Goal: Task Accomplishment & Management: Use online tool/utility

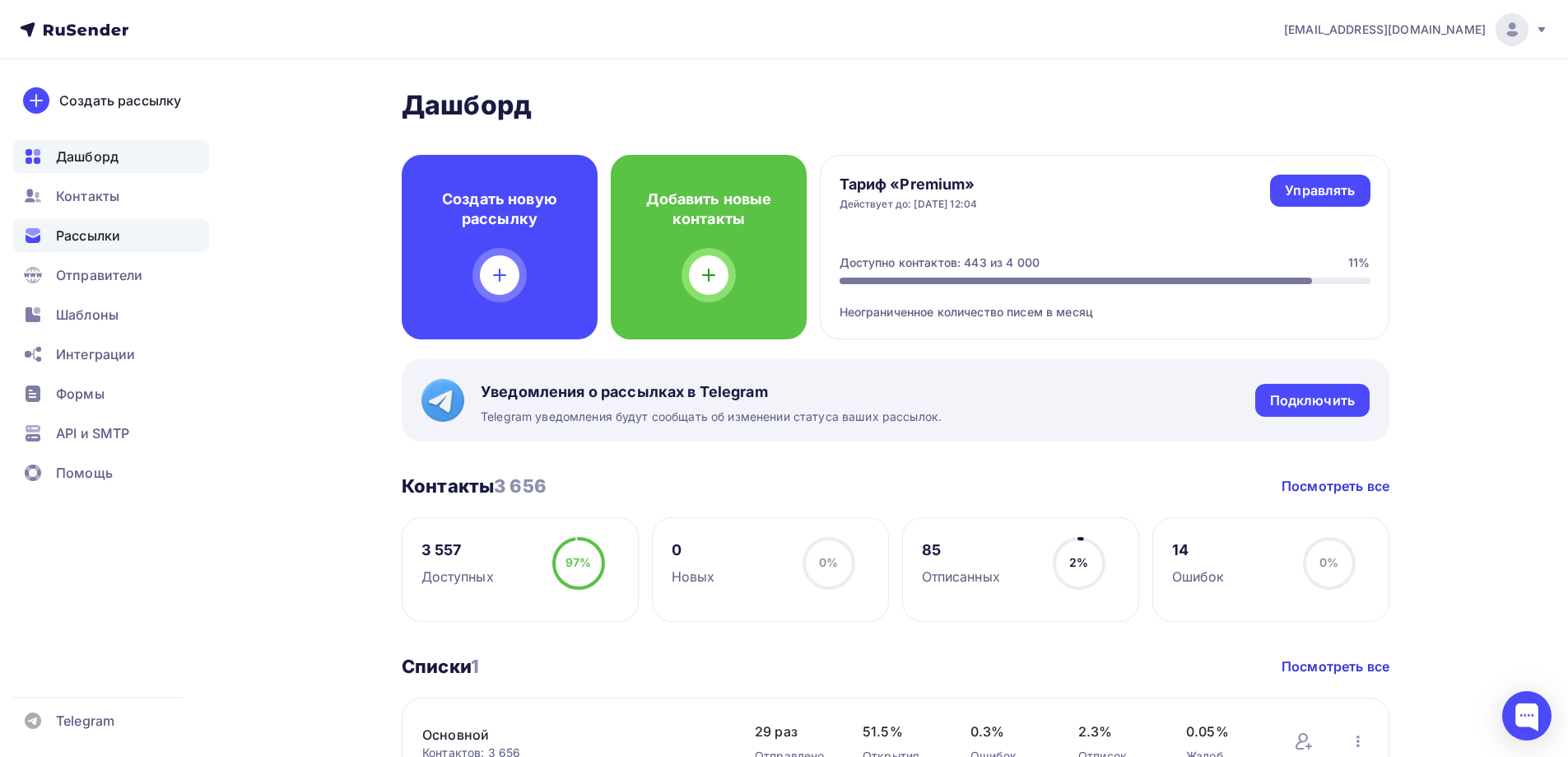
click at [77, 236] on span "Рассылки" at bounding box center [88, 236] width 65 height 20
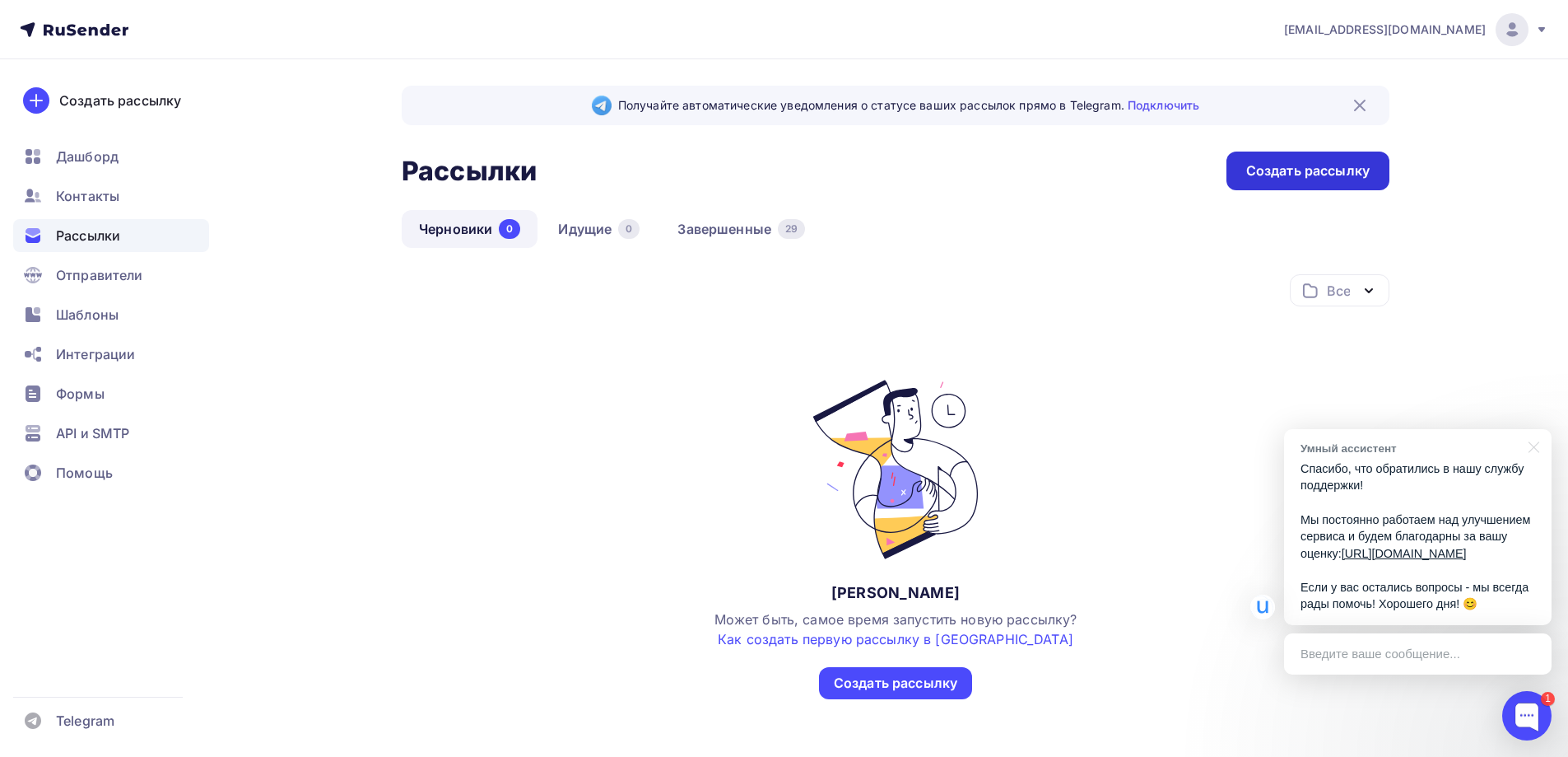
click at [1330, 160] on div "Создать рассылку" at bounding box center [1307, 170] width 163 height 39
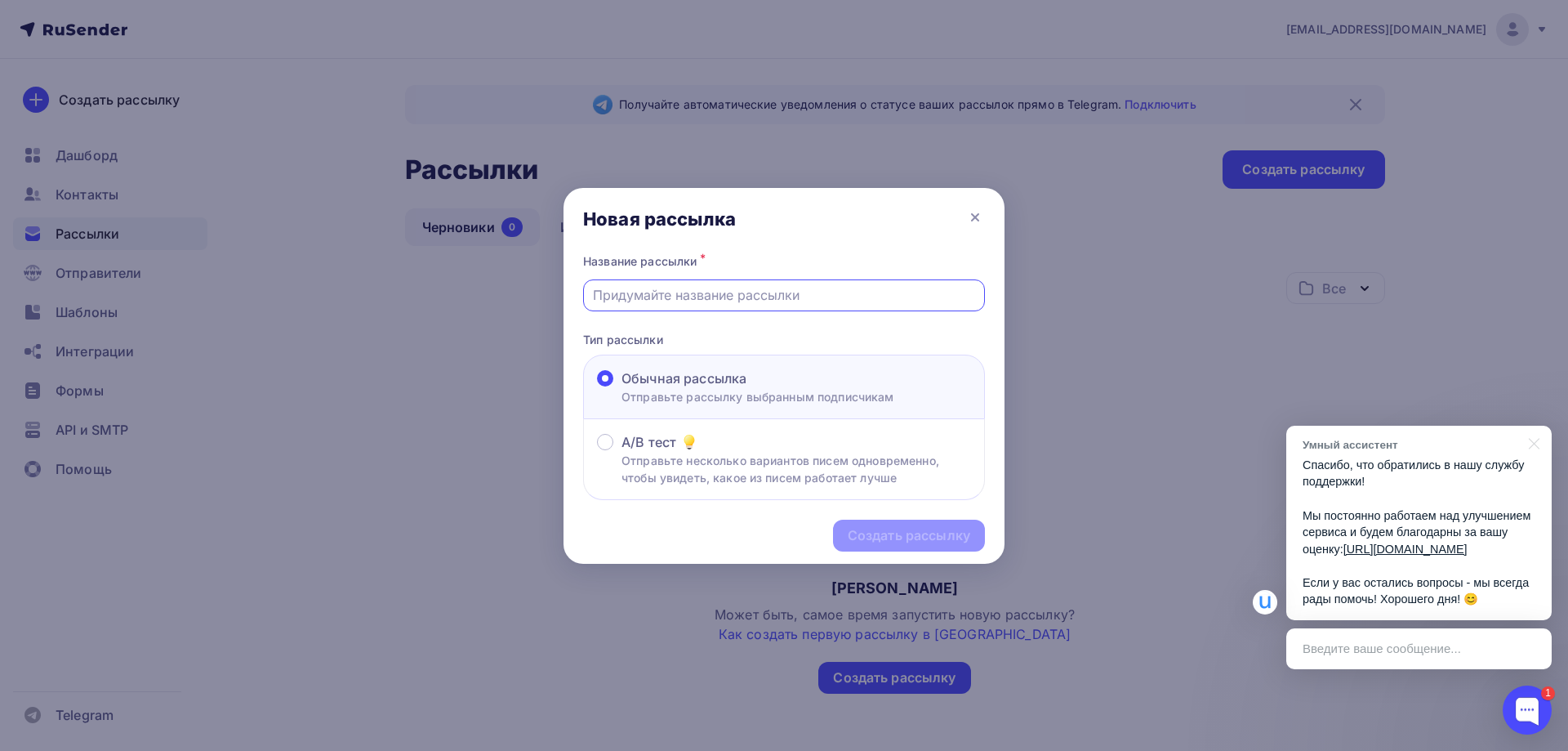
click at [705, 297] on input "text" at bounding box center [784, 295] width 383 height 20
type input "[DATE]"
click at [937, 522] on div "Создать рассылку" at bounding box center [908, 535] width 152 height 32
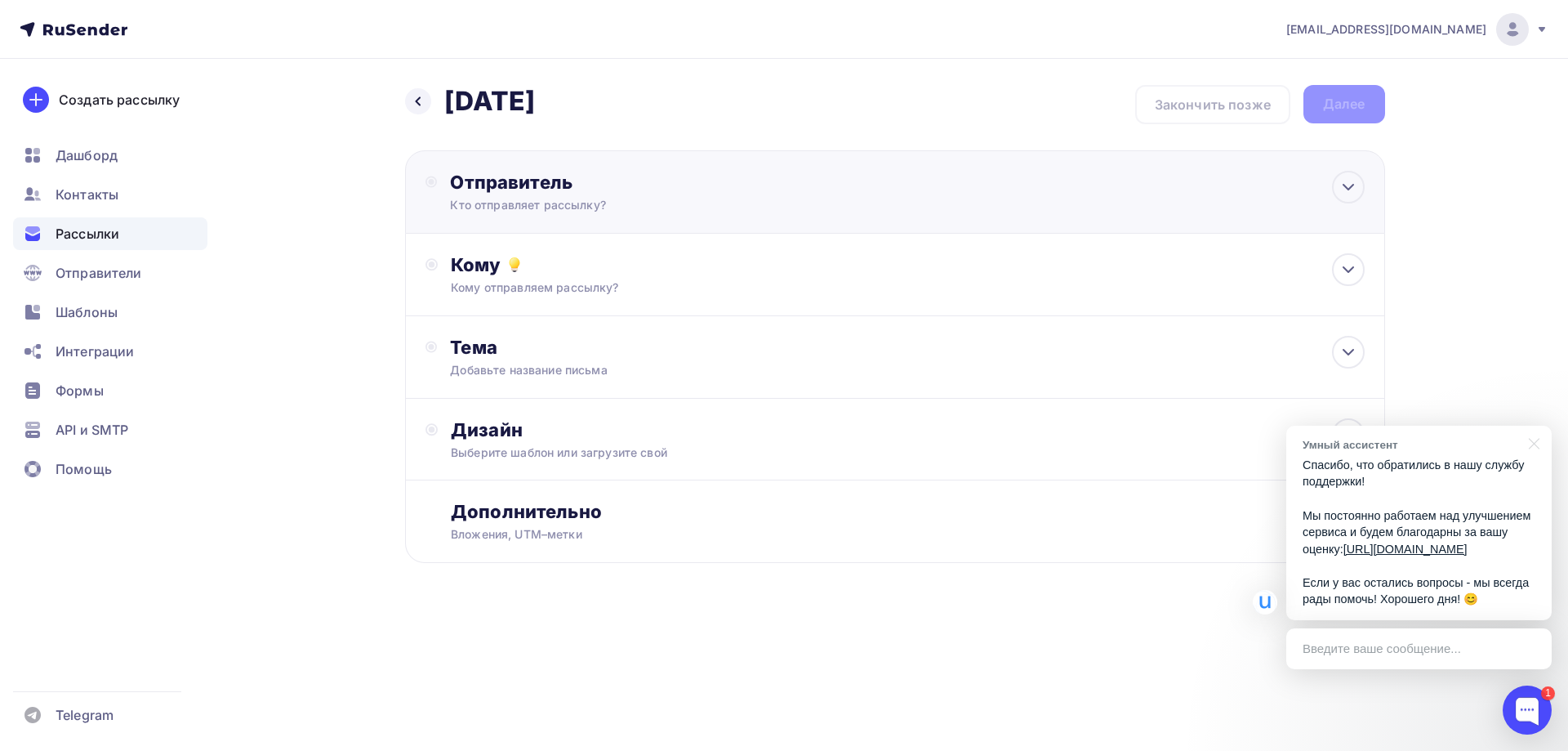
click at [490, 182] on div "Отправитель" at bounding box center [626, 182] width 354 height 23
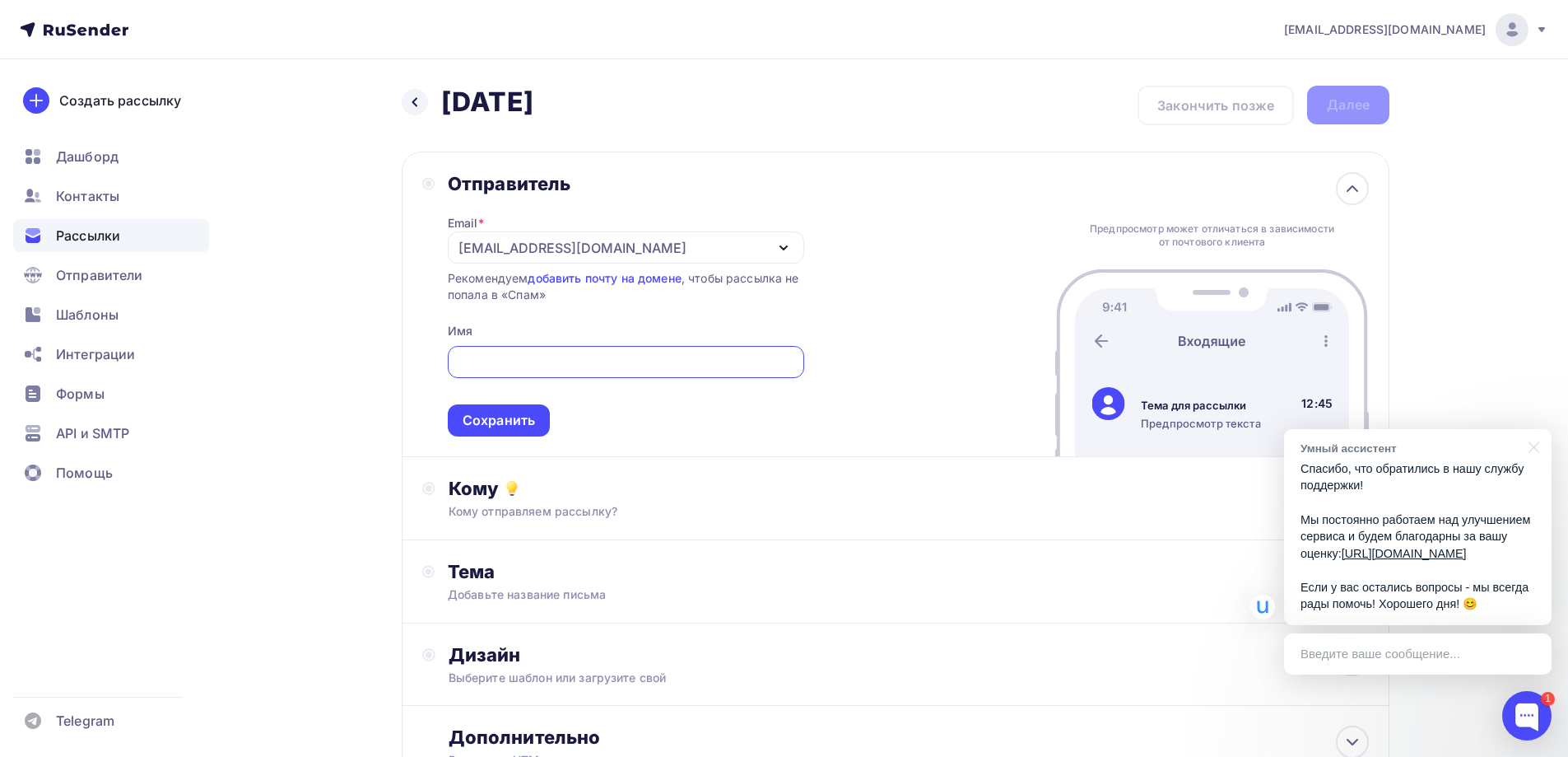
click at [519, 342] on span "Сохранить" at bounding box center [625, 387] width 356 height 97
click at [487, 366] on input "text" at bounding box center [625, 362] width 337 height 20
type input "Петербургский краевед"
click at [501, 415] on div "Сохранить" at bounding box center [499, 420] width 73 height 19
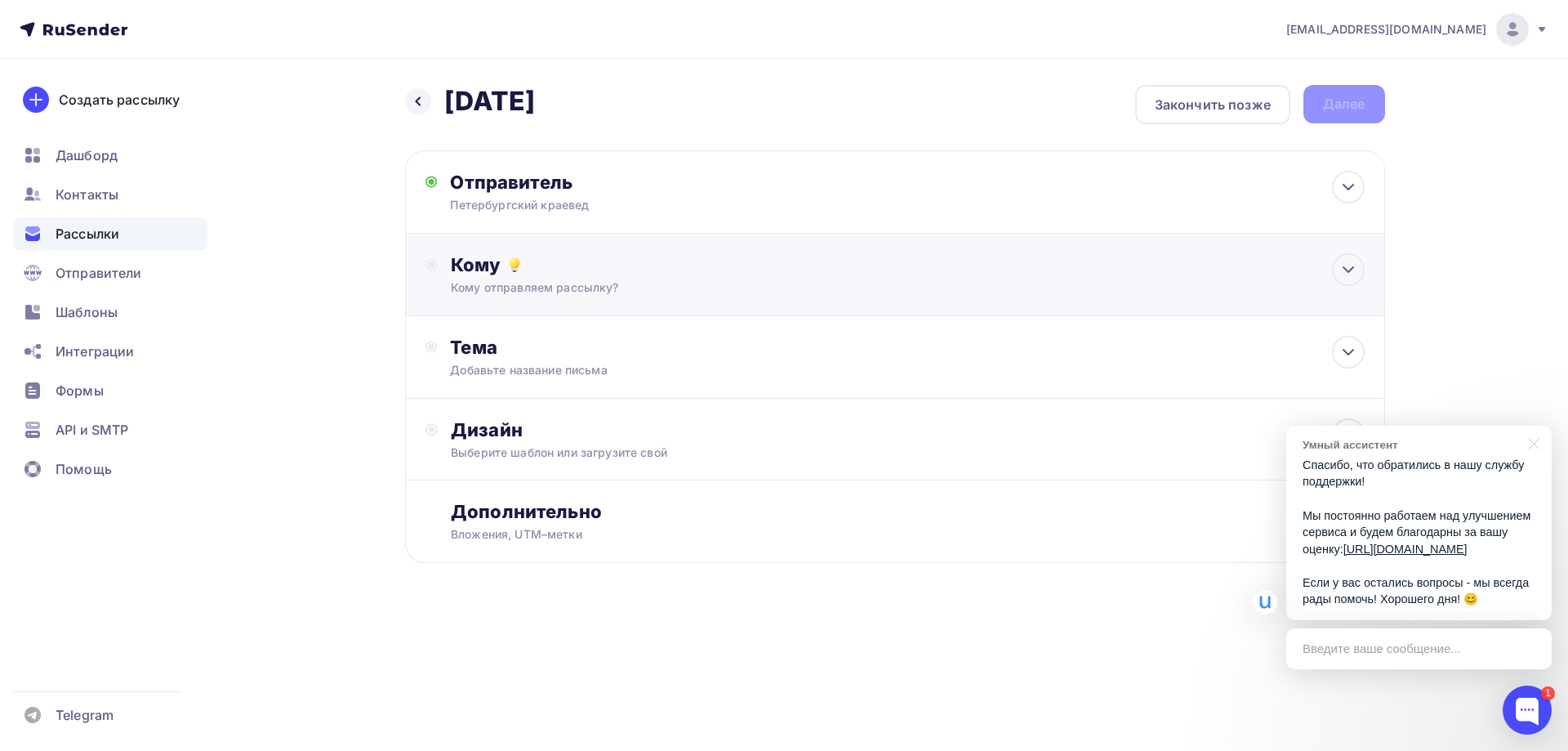
click at [564, 305] on div "Кому Кому отправляем рассылку? Списки получателей Выберите список Все списки id…" at bounding box center [895, 275] width 980 height 83
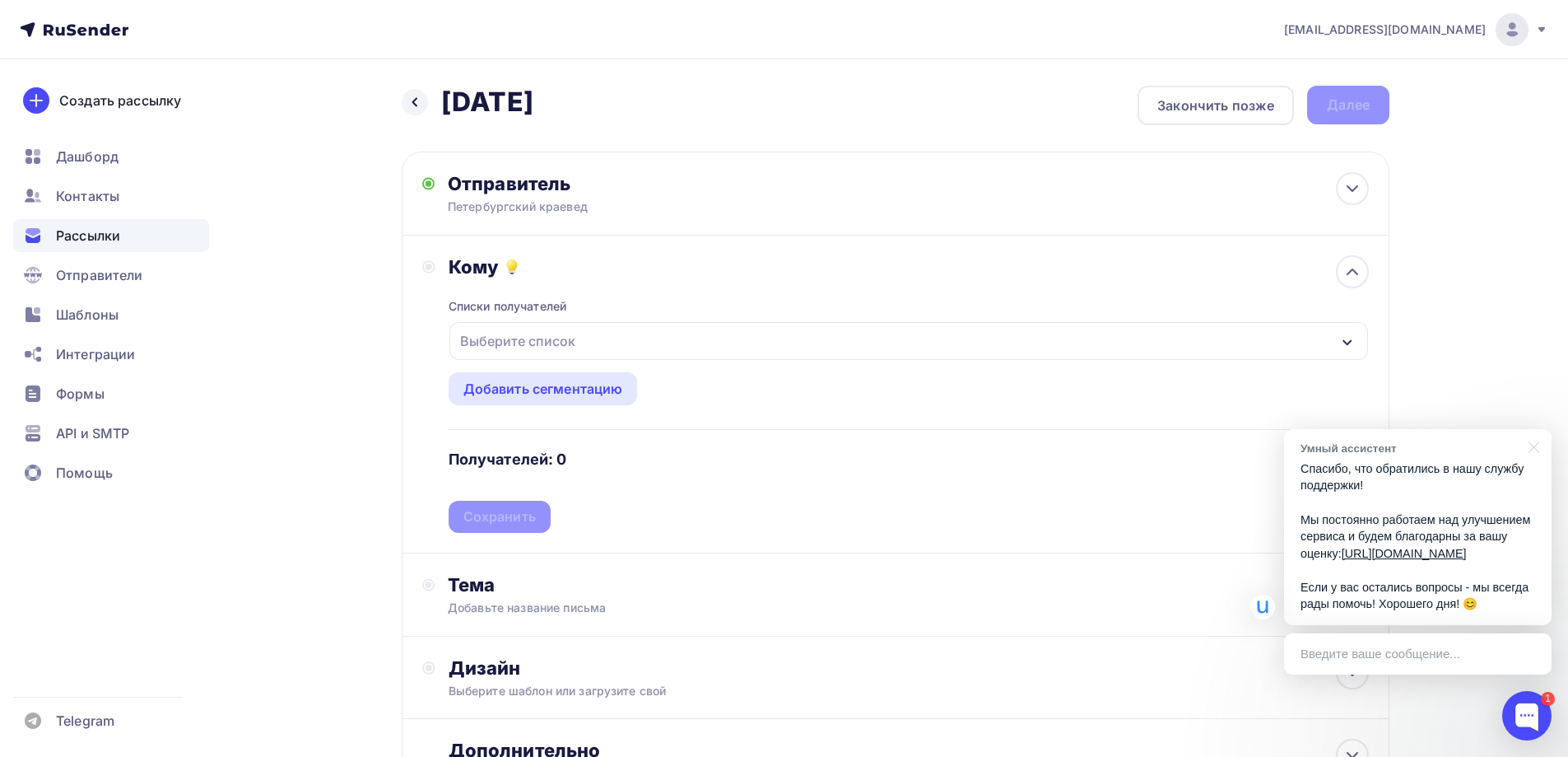
click at [516, 320] on div "Списки получателей Выберите список Все списки id Основной (3 557) #24472 Добави…" at bounding box center [908, 405] width 920 height 255
click at [506, 339] on div "Выберите список" at bounding box center [517, 341] width 128 height 30
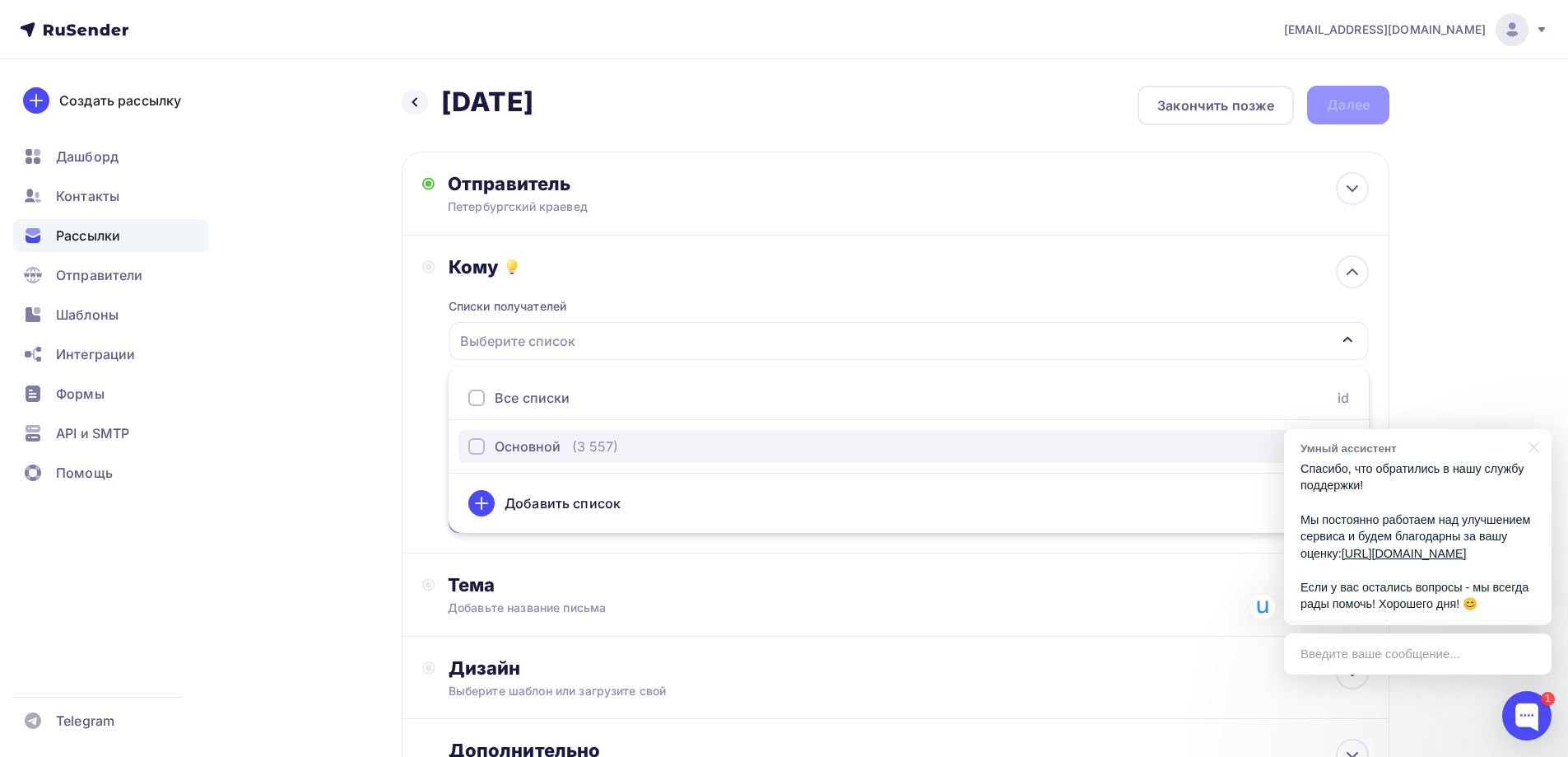
click at [512, 448] on div "Основной" at bounding box center [528, 447] width 66 height 20
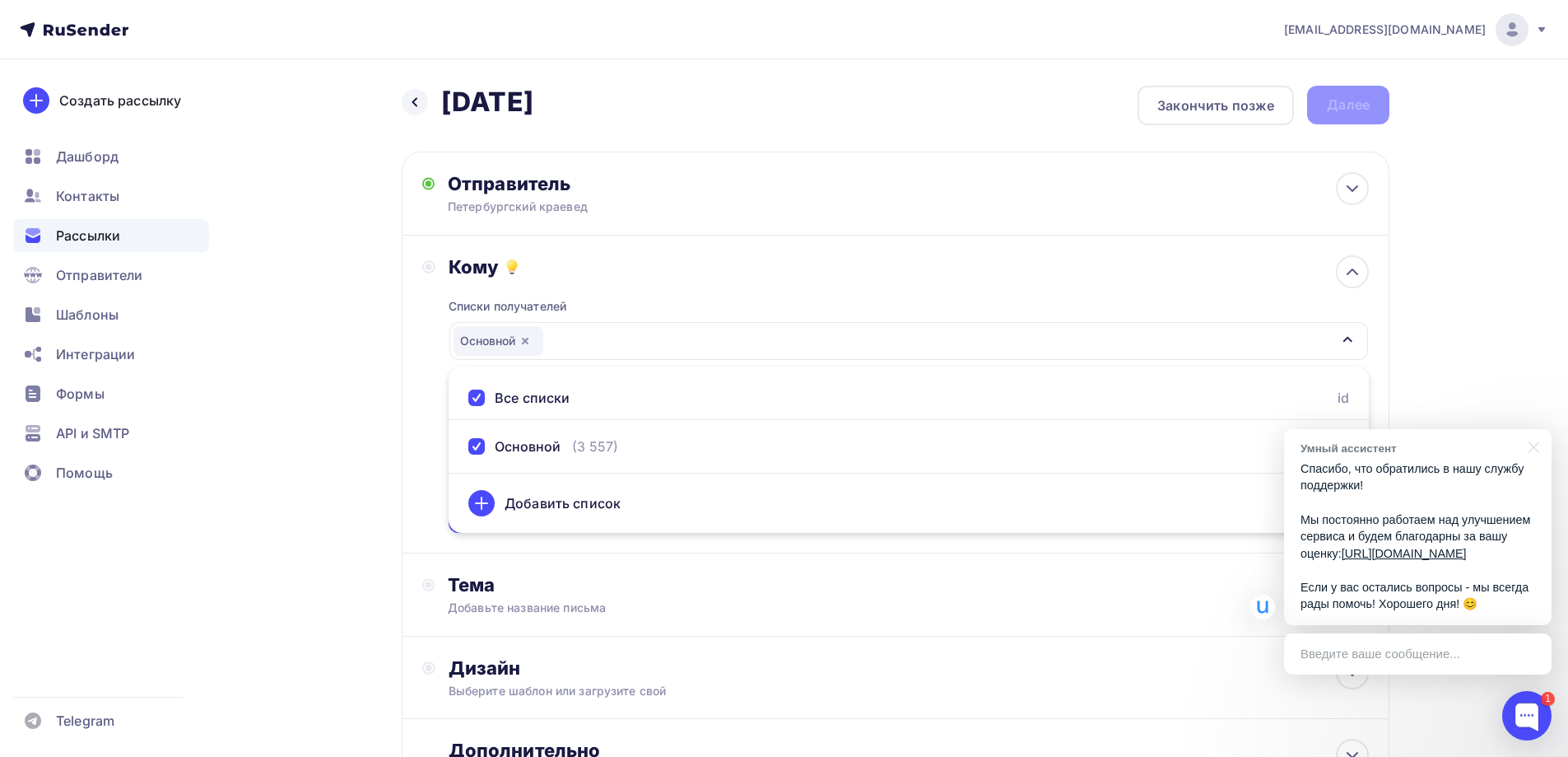
click at [380, 496] on div "Назад [DATE] [DATE] Закончить позже Далее Отправитель Петербургский краевед Ema…" at bounding box center [783, 484] width 1349 height 849
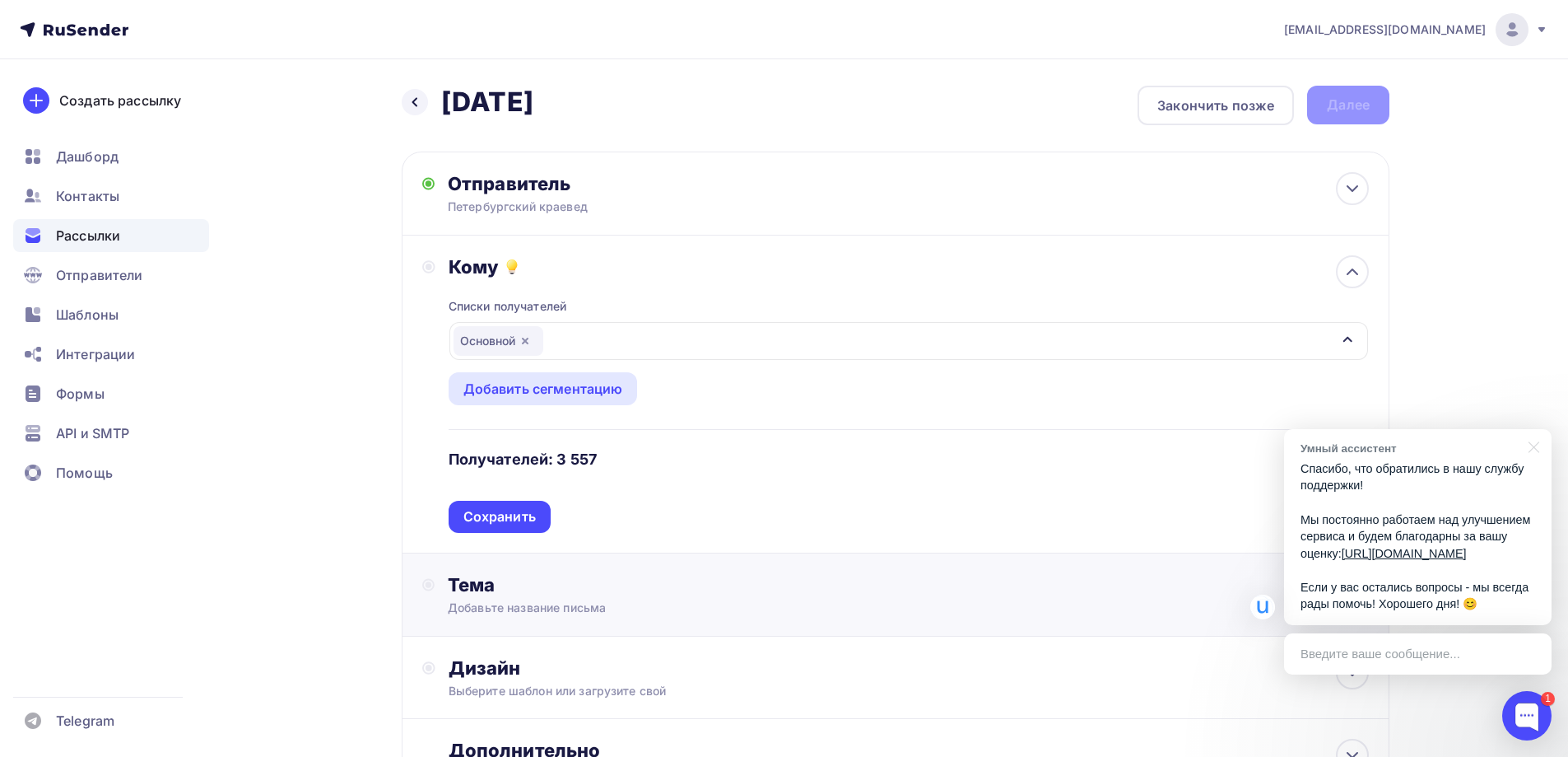
drag, startPoint x: 520, startPoint y: 521, endPoint x: 508, endPoint y: 523, distance: 12.2
click at [523, 521] on div "Сохранить" at bounding box center [500, 516] width 73 height 19
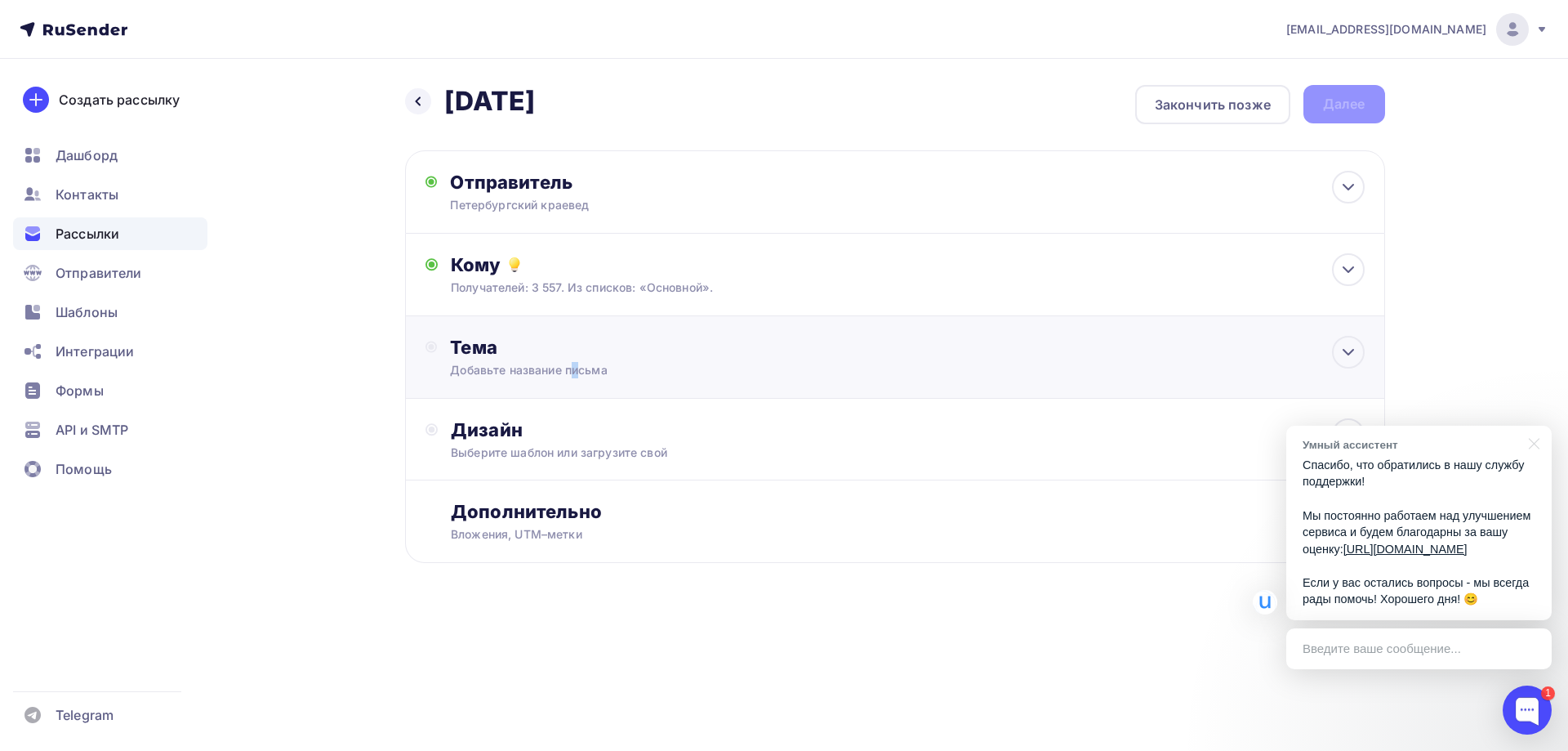
click at [499, 375] on div "Добавьте название письма" at bounding box center [595, 370] width 290 height 16
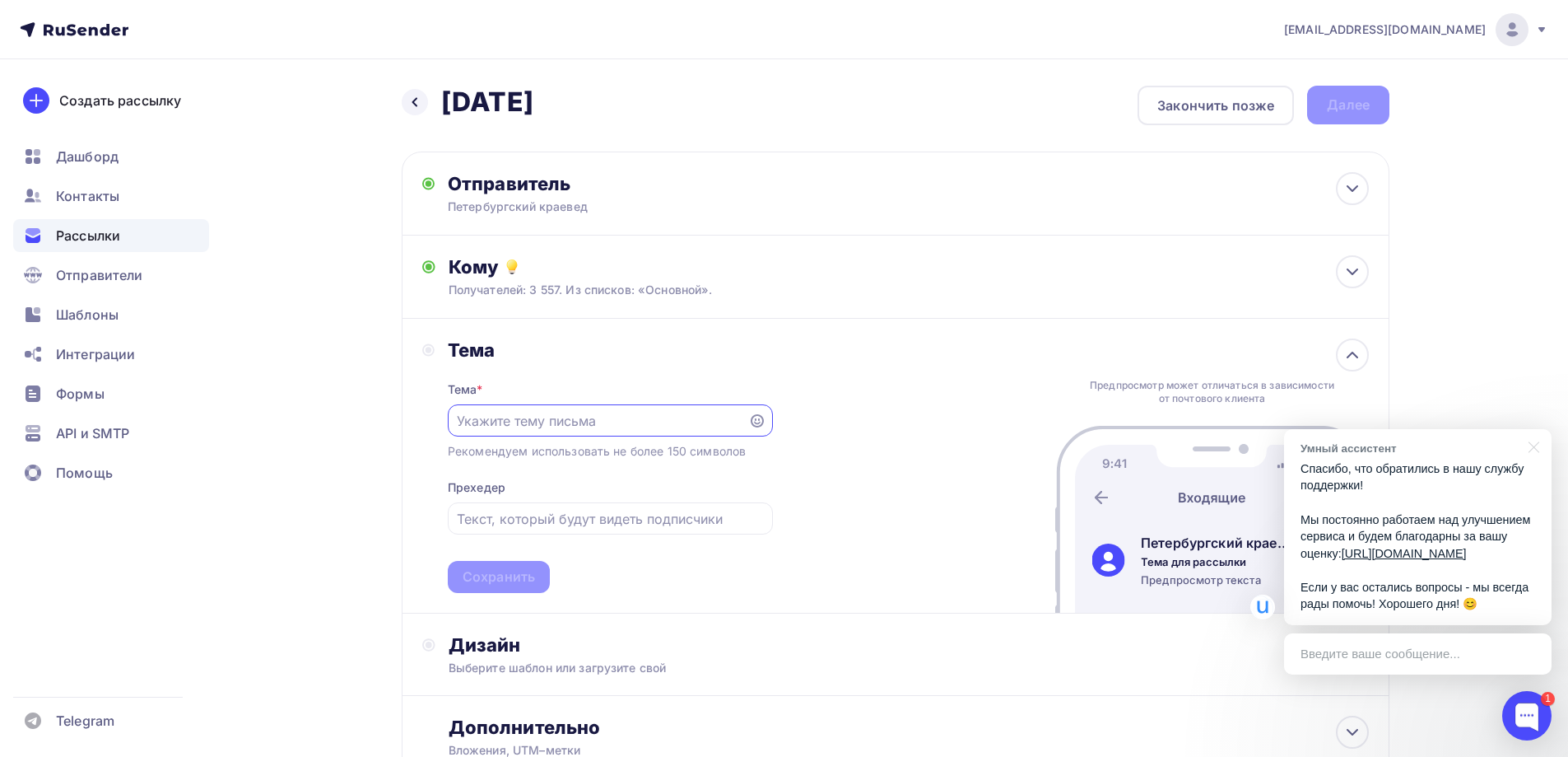
click at [532, 430] on input "text" at bounding box center [597, 421] width 281 height 20
type input "Ближайшие экскурсии"
click at [514, 577] on div "Сохранить" at bounding box center [499, 577] width 73 height 19
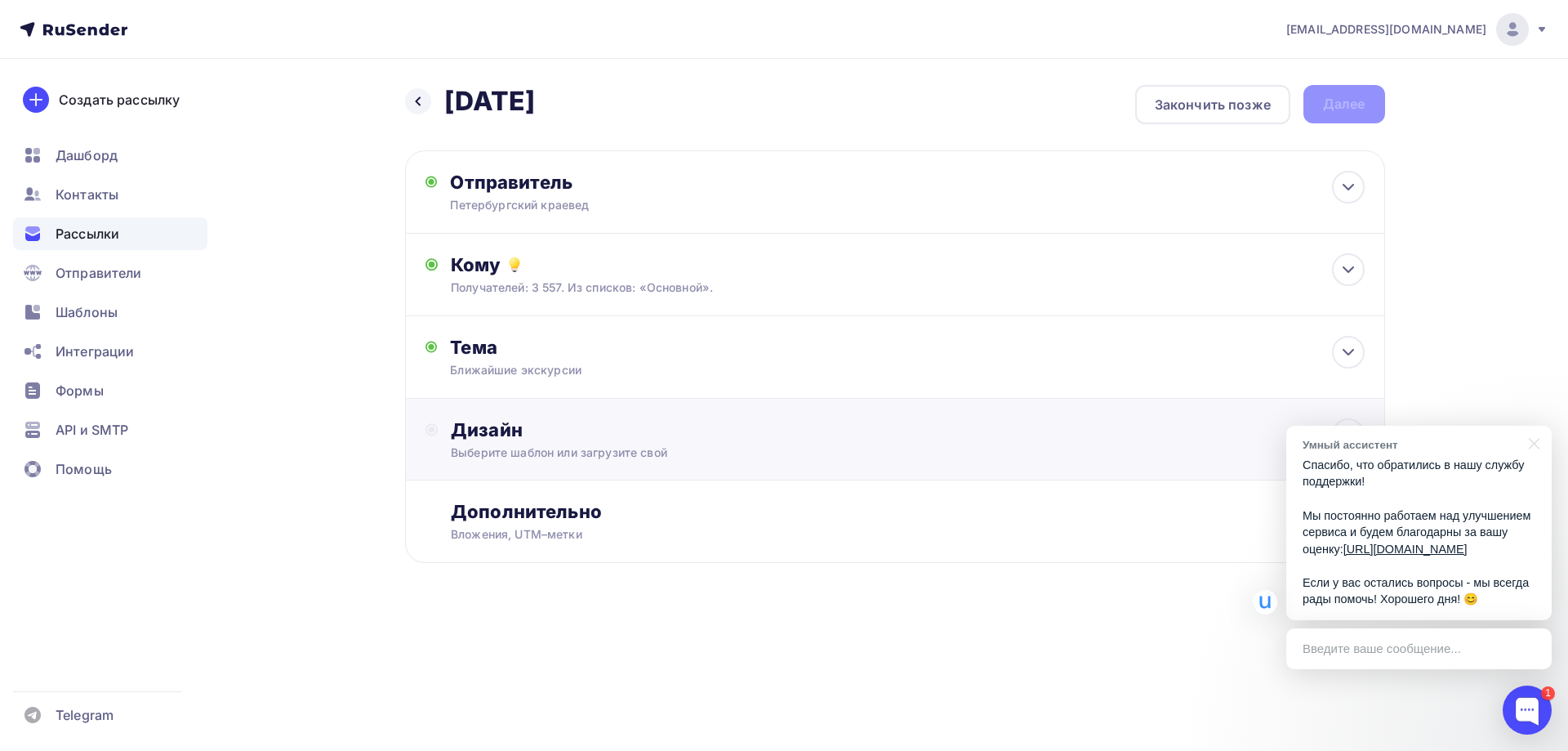
click at [454, 433] on div "Дизайн" at bounding box center [907, 430] width 913 height 23
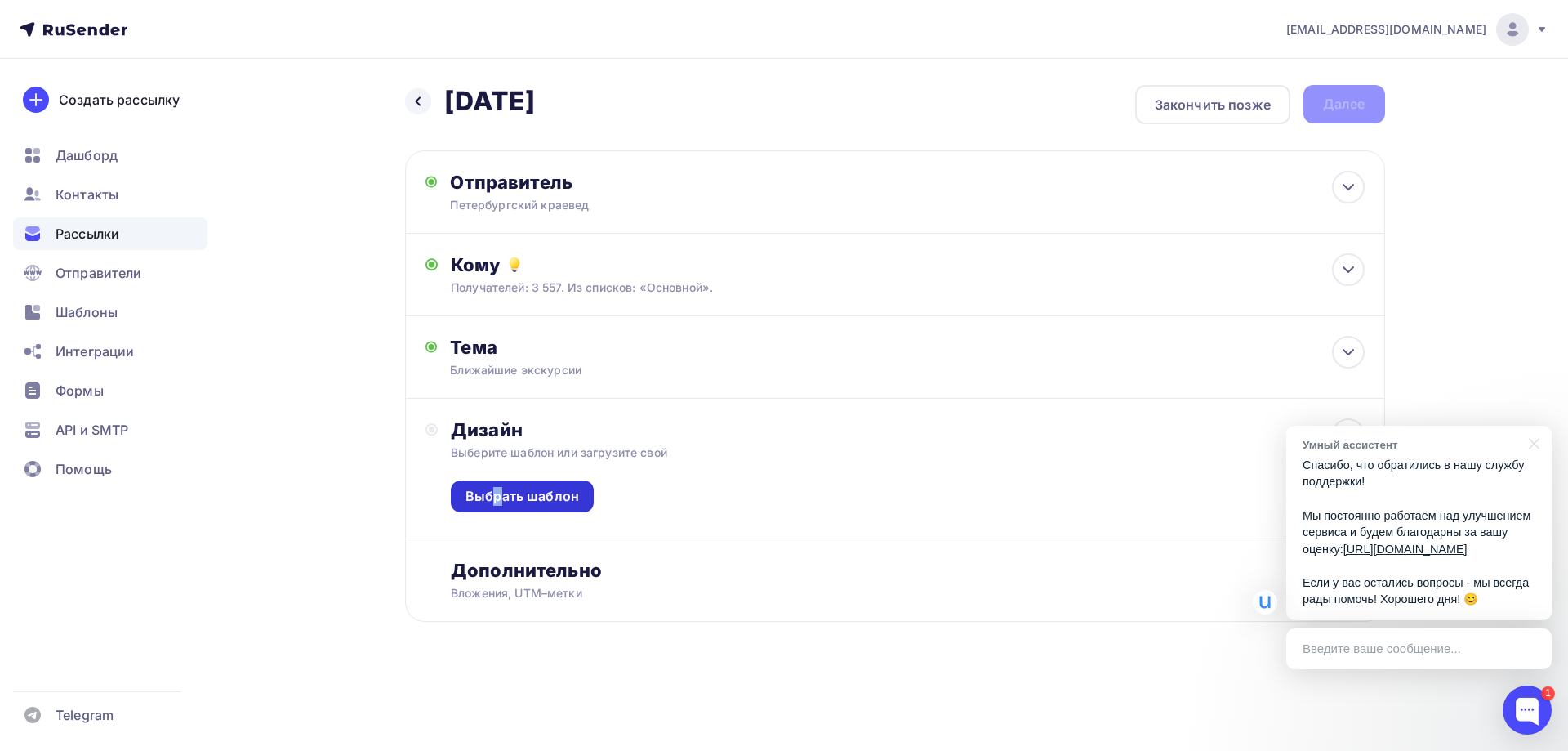
click at [502, 490] on div "Выбрать шаблон" at bounding box center [522, 496] width 113 height 19
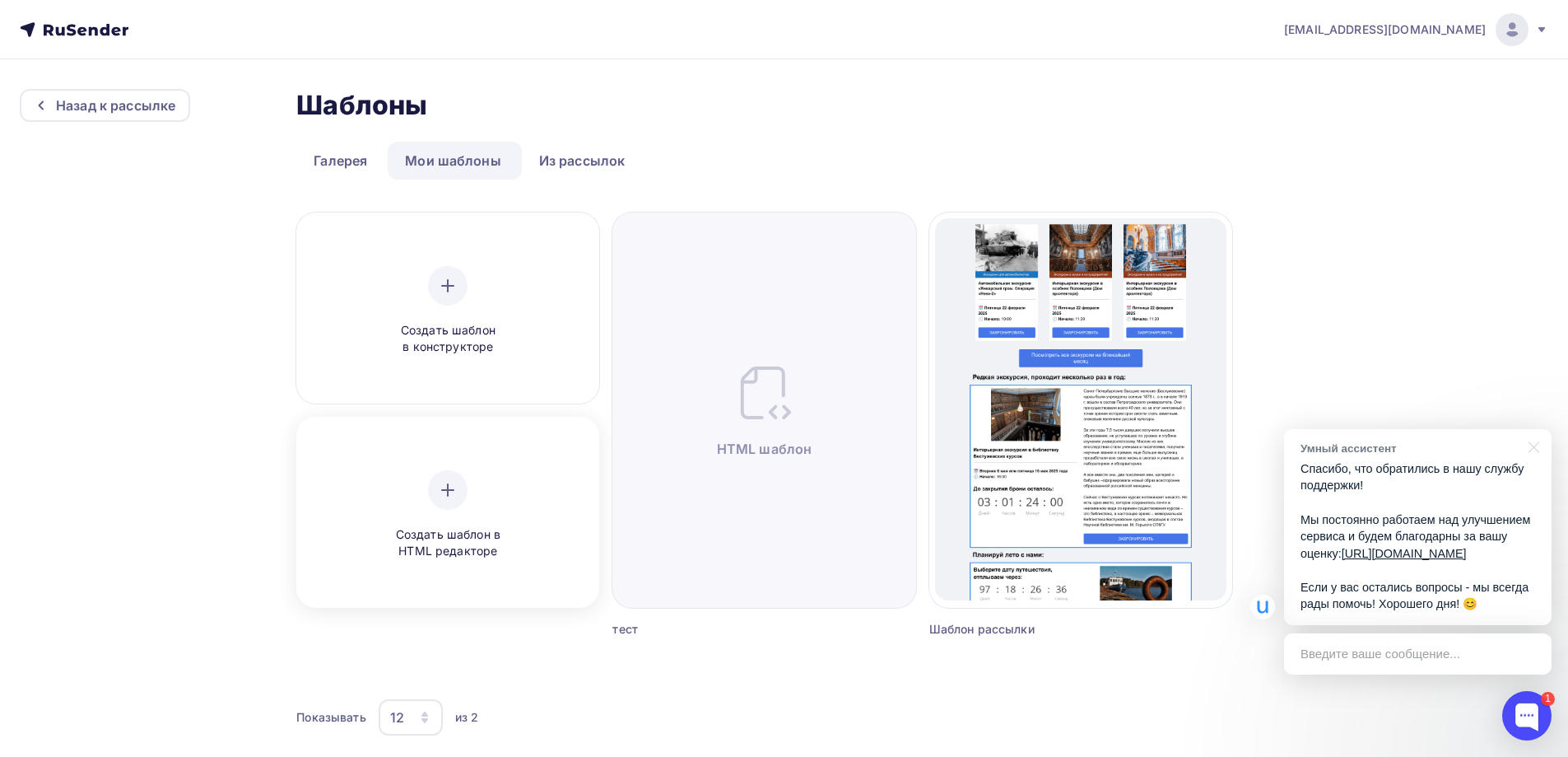
click at [449, 488] on icon at bounding box center [448, 490] width 20 height 20
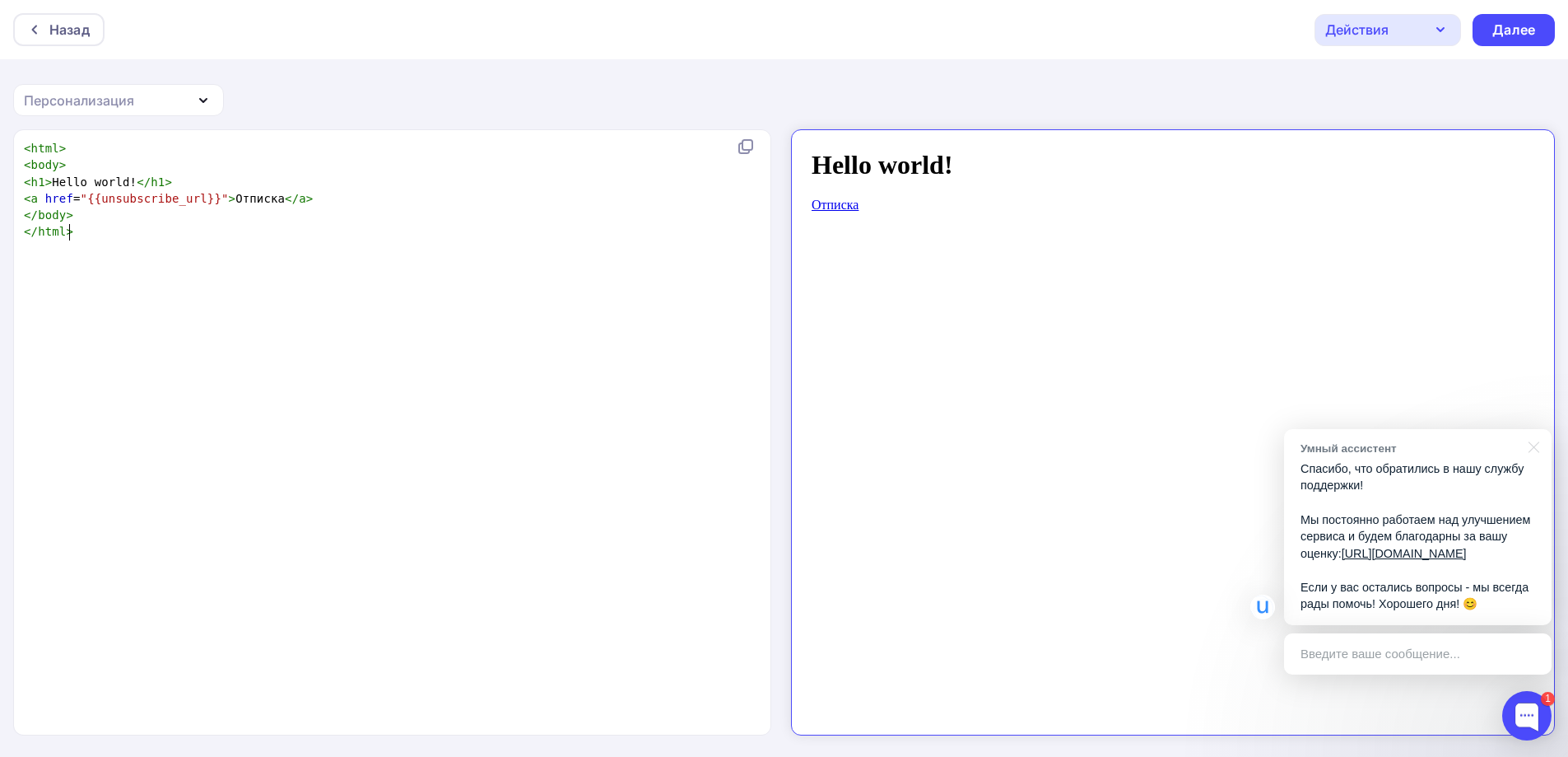
click at [155, 266] on div "xxxxxxxxxx < html > < body > < h1 > Hello world! </ h1 > < a href = "{{unsubscr…" at bounding box center [409, 453] width 778 height 632
type textarea "<html> <body> <h1>Hello world!</h1> <a href="{{unsubscribe_url}}">Отписка</a> <…"
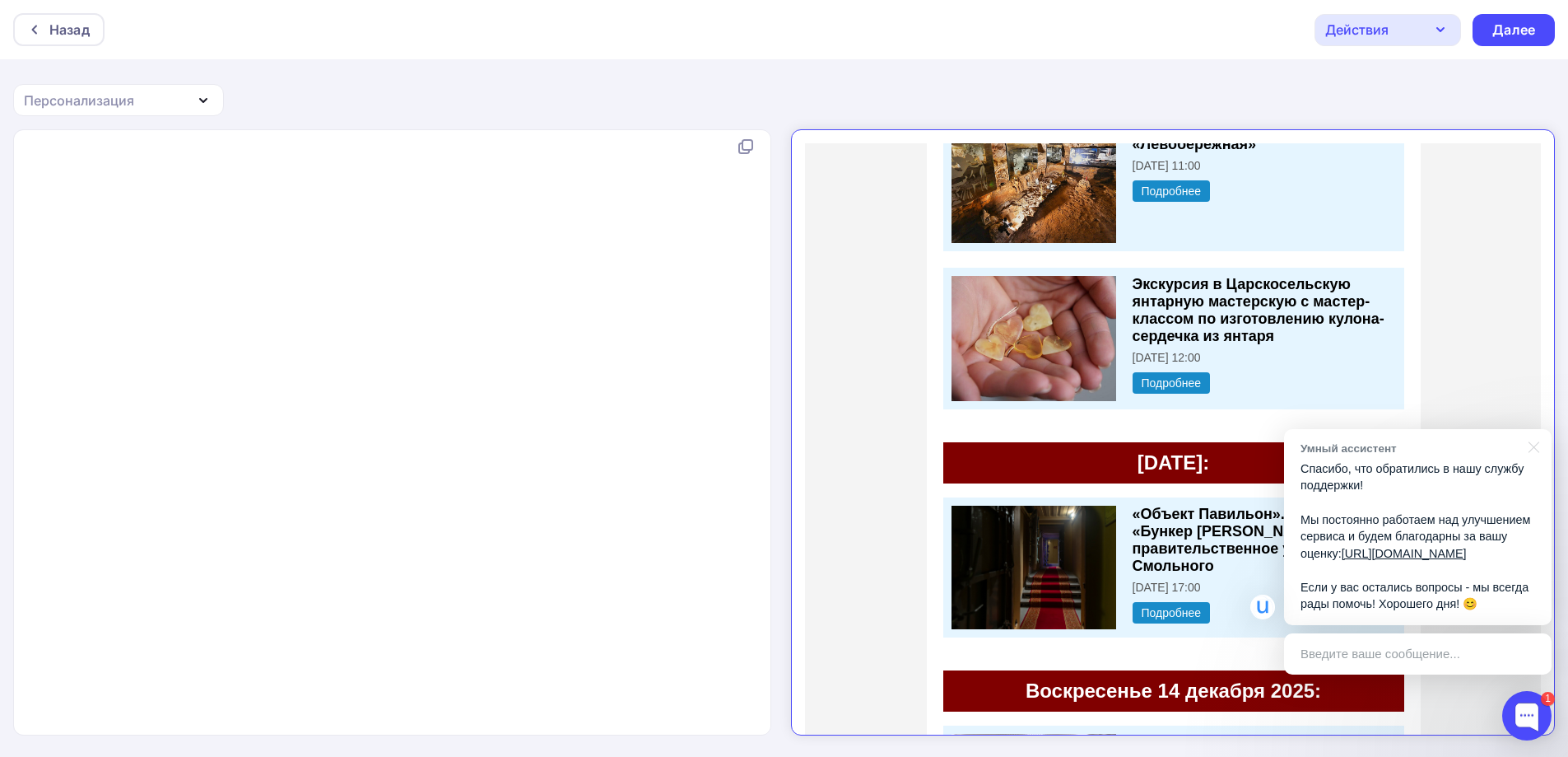
scroll to position [9841, 0]
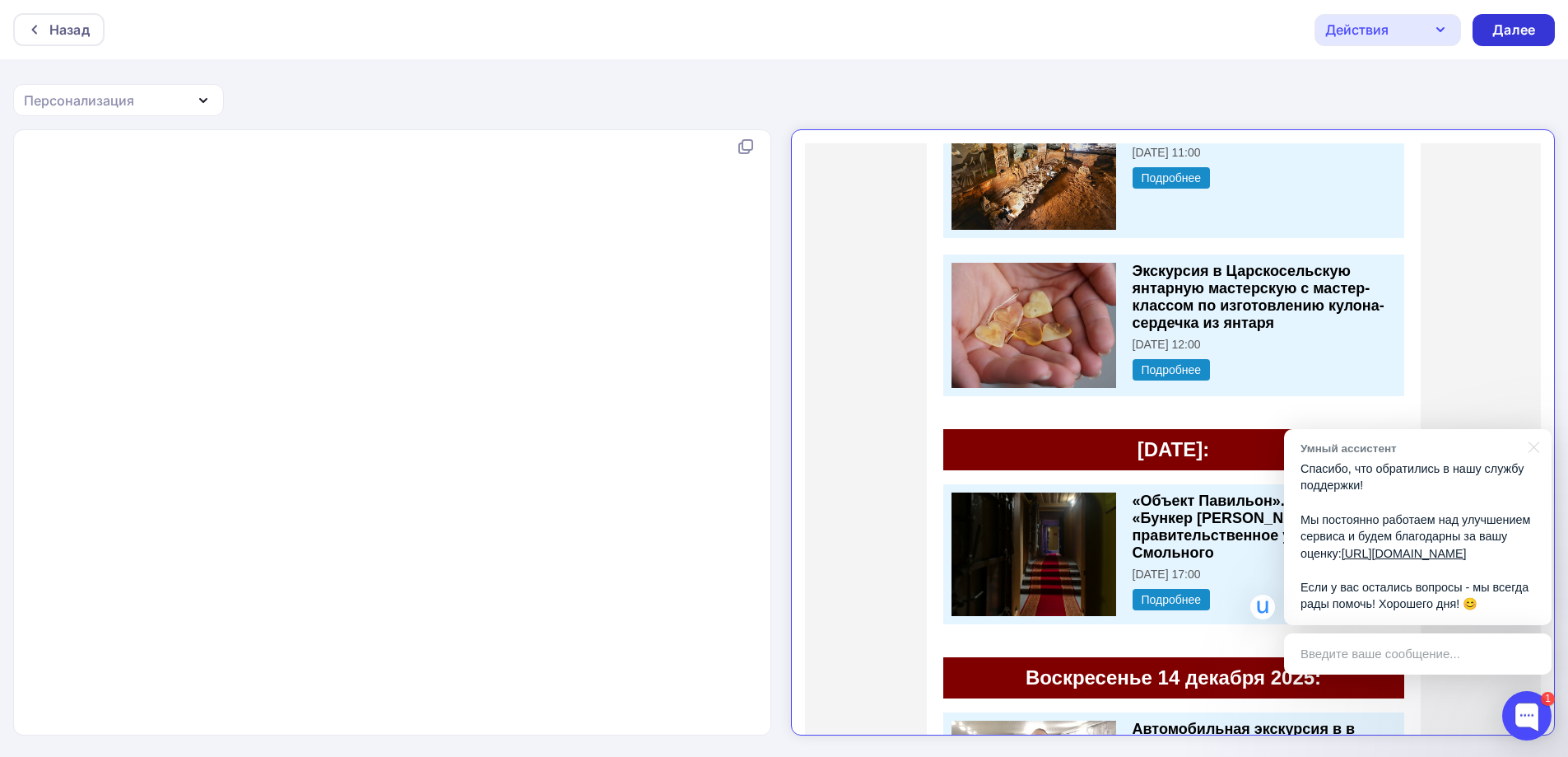
click at [1514, 33] on div "Далее" at bounding box center [1514, 30] width 43 height 19
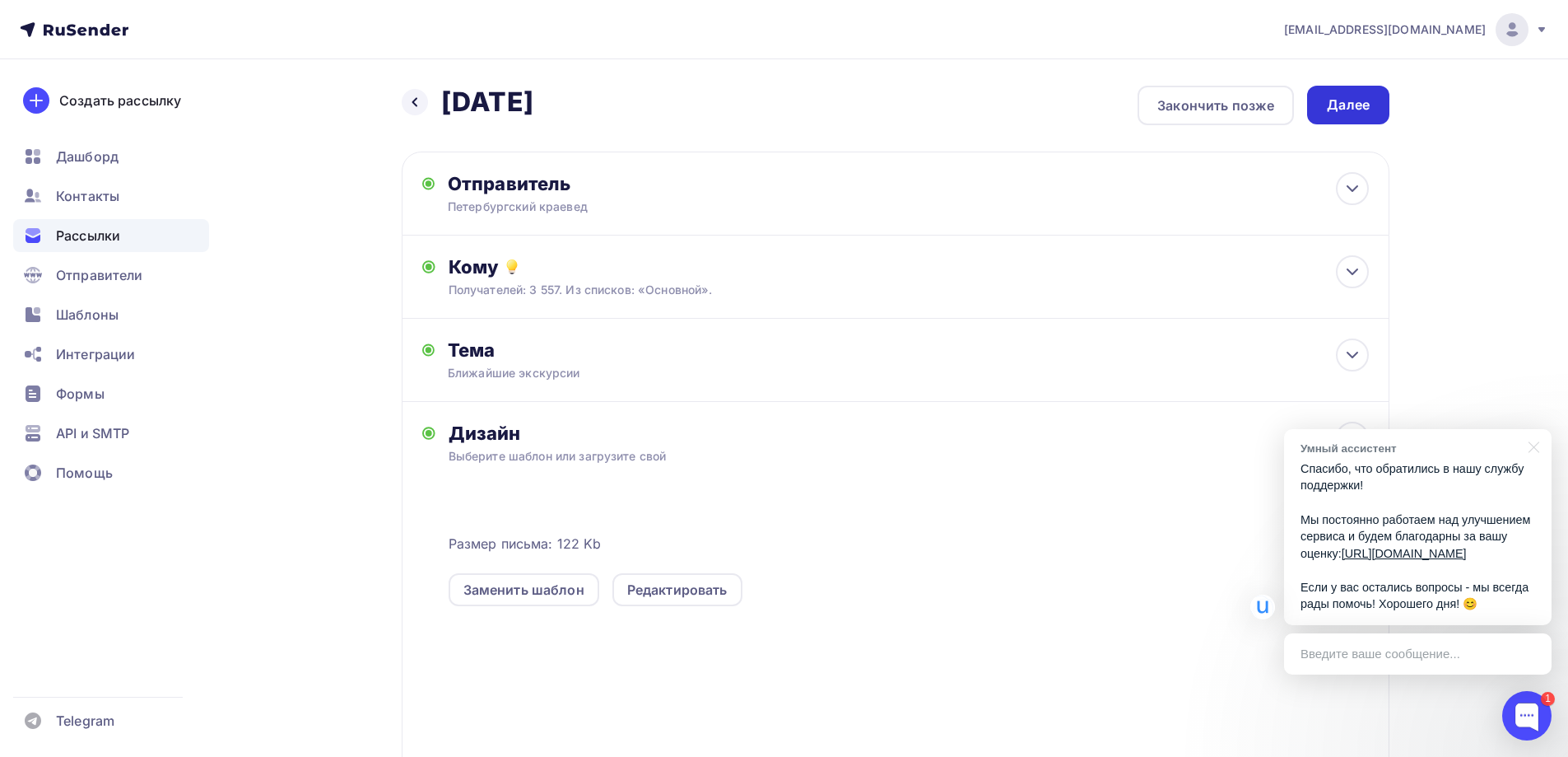
click at [1355, 98] on div "Далее" at bounding box center [1349, 104] width 43 height 19
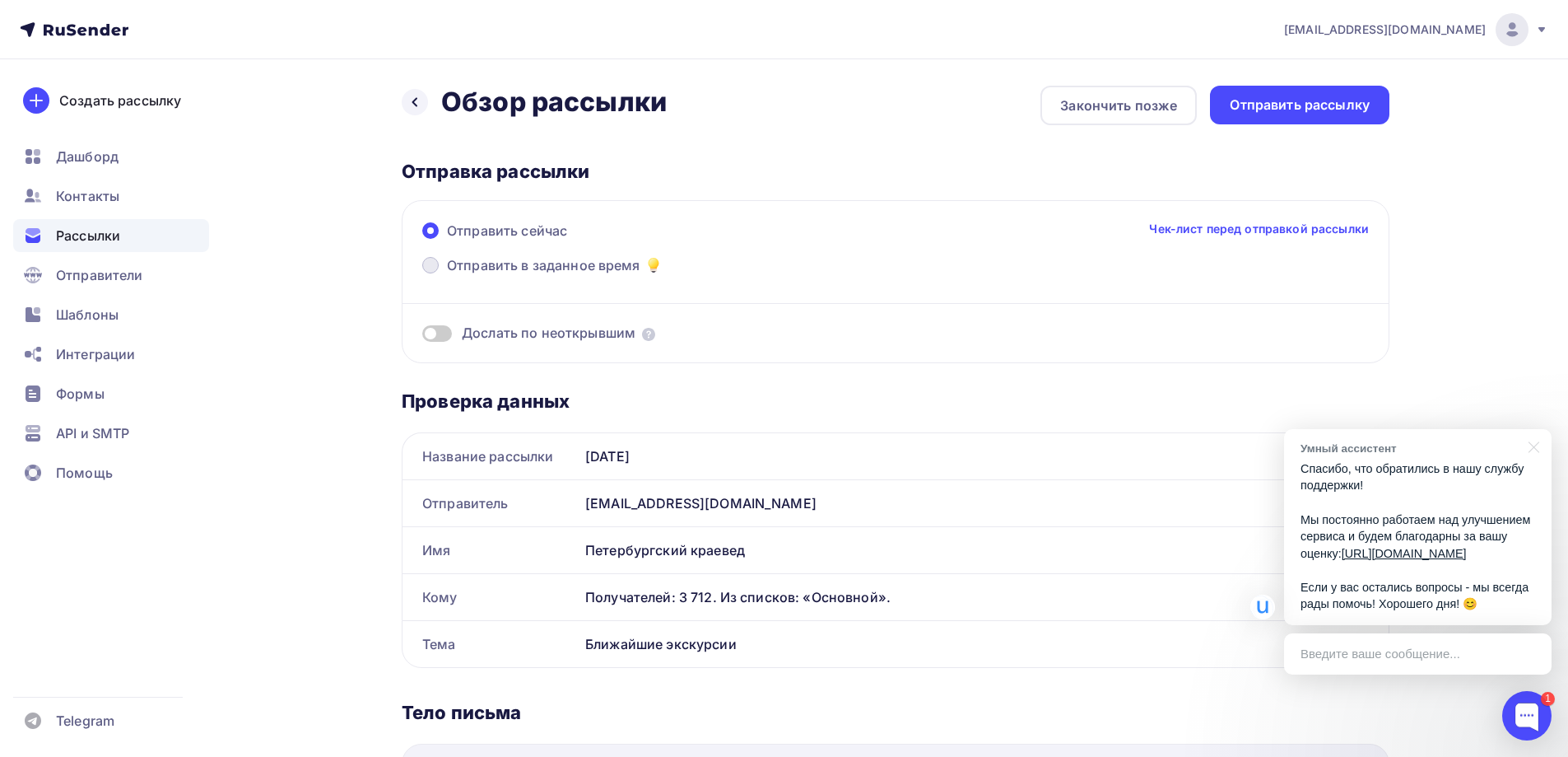
click at [479, 275] on label "Отправить в заданное время" at bounding box center [543, 267] width 241 height 23
click at [447, 275] on input "Отправить в заданное время" at bounding box center [447, 275] width 0 height 0
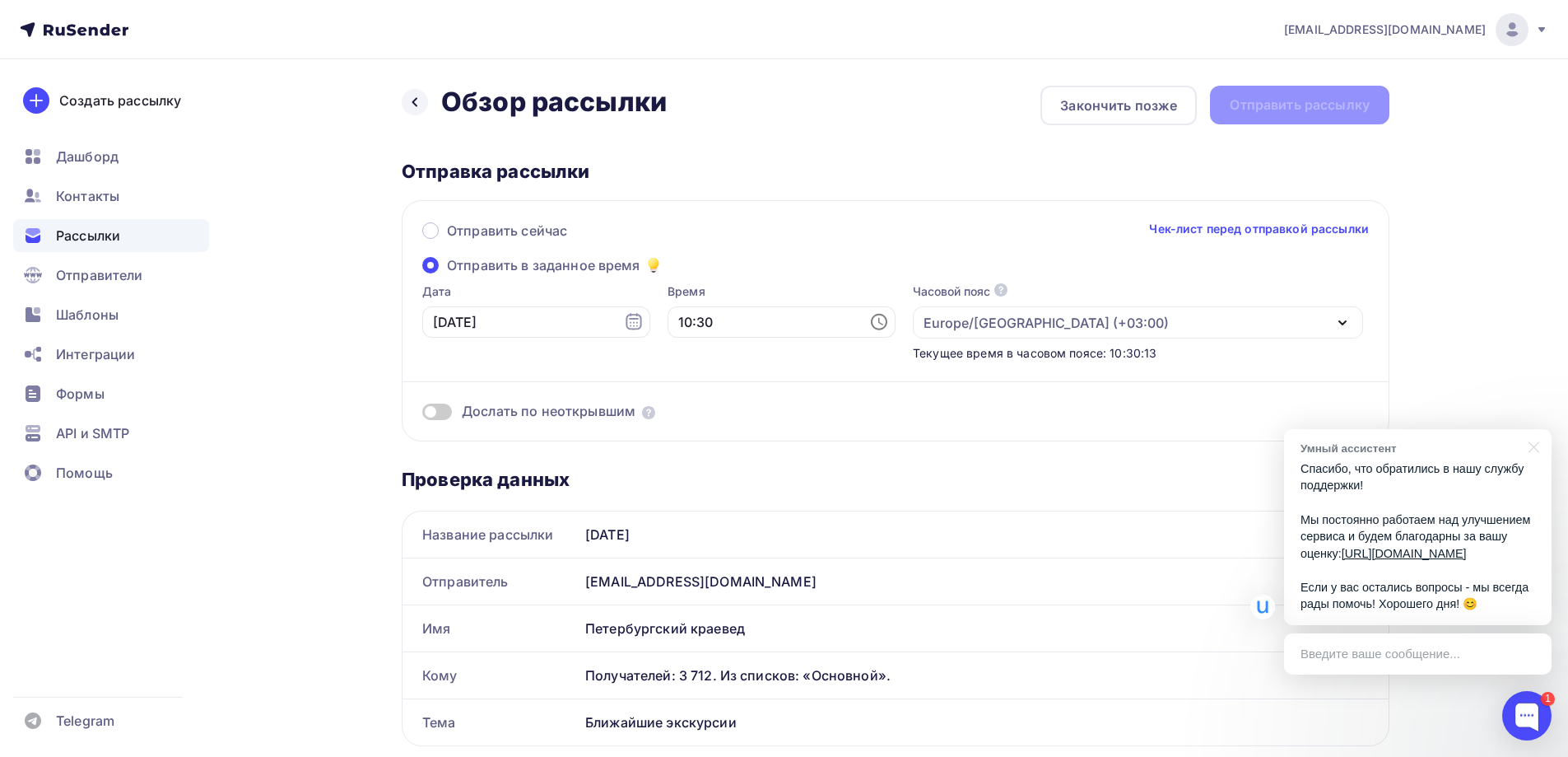
click at [476, 271] on span "Отправить в заданное время" at bounding box center [543, 266] width 194 height 20
click at [447, 275] on input "Отправить в заданное время" at bounding box center [447, 275] width 0 height 0
click at [630, 320] on icon at bounding box center [637, 322] width 13 height 13
click at [553, 315] on input "text" at bounding box center [537, 322] width 228 height 31
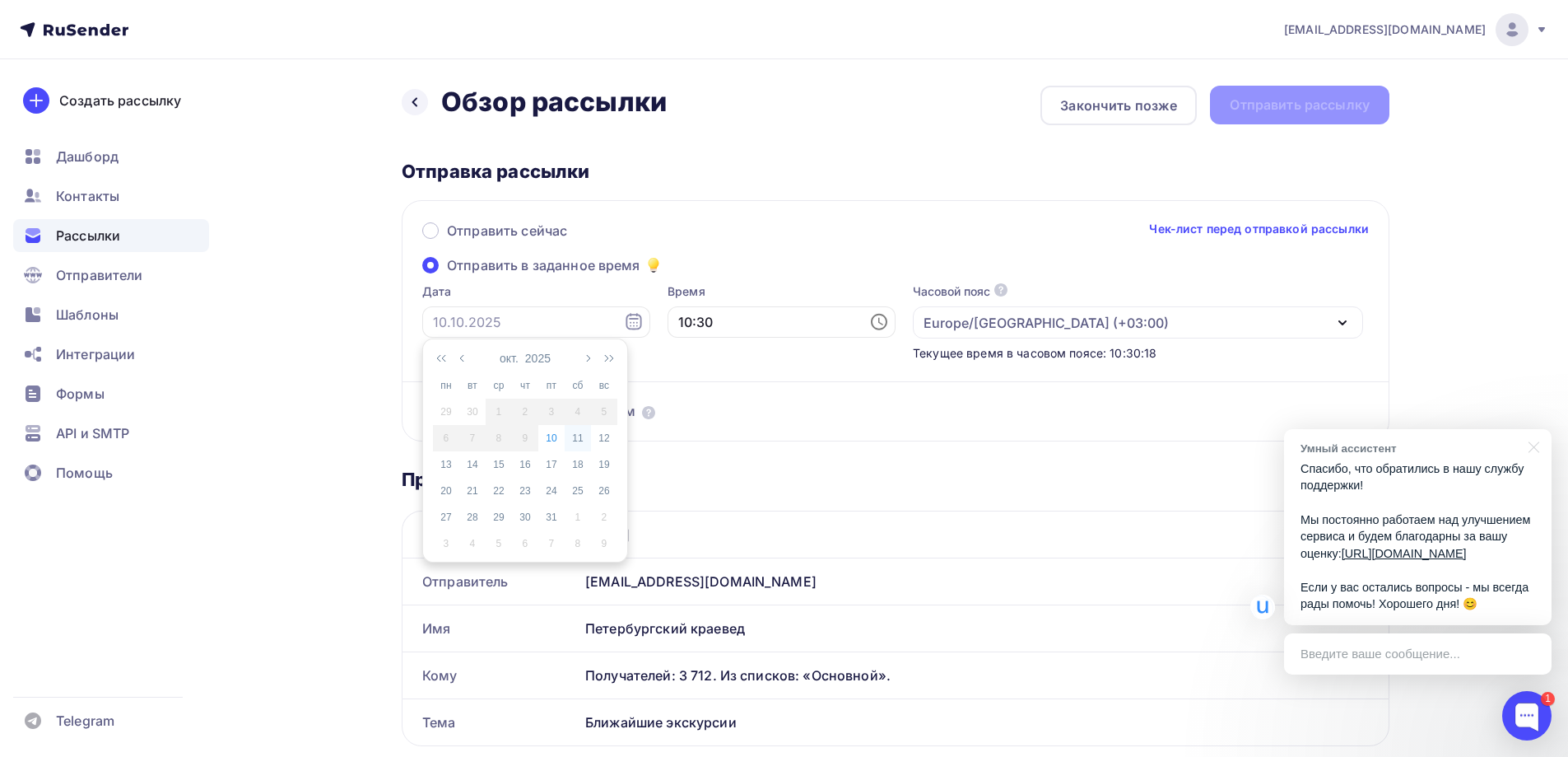
click at [586, 443] on div "11" at bounding box center [578, 438] width 26 height 15
type input "[DATE]"
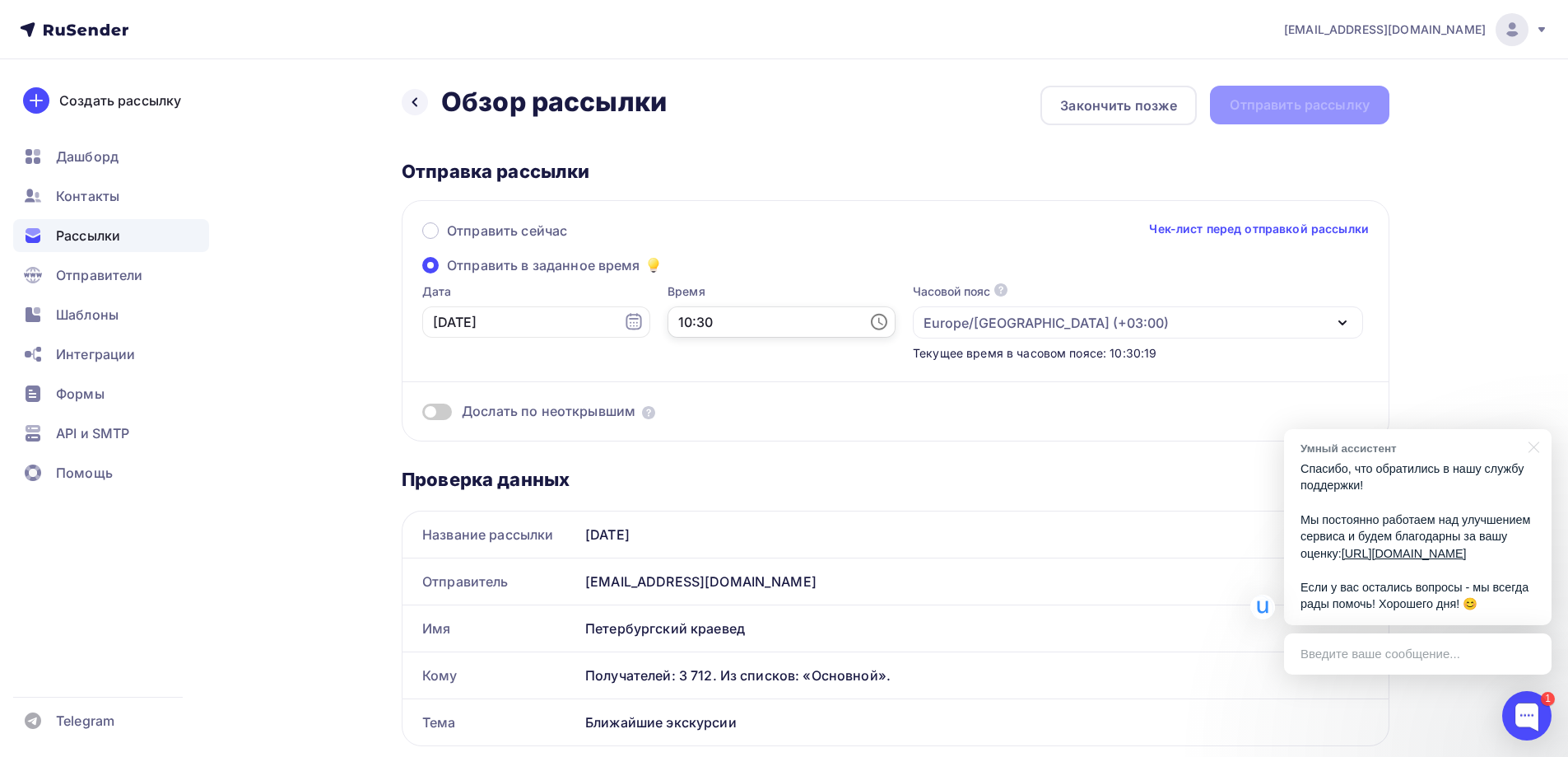
click at [772, 323] on input "10:30" at bounding box center [782, 322] width 228 height 31
click at [686, 430] on li "13" at bounding box center [691, 432] width 85 height 26
type input "13:30"
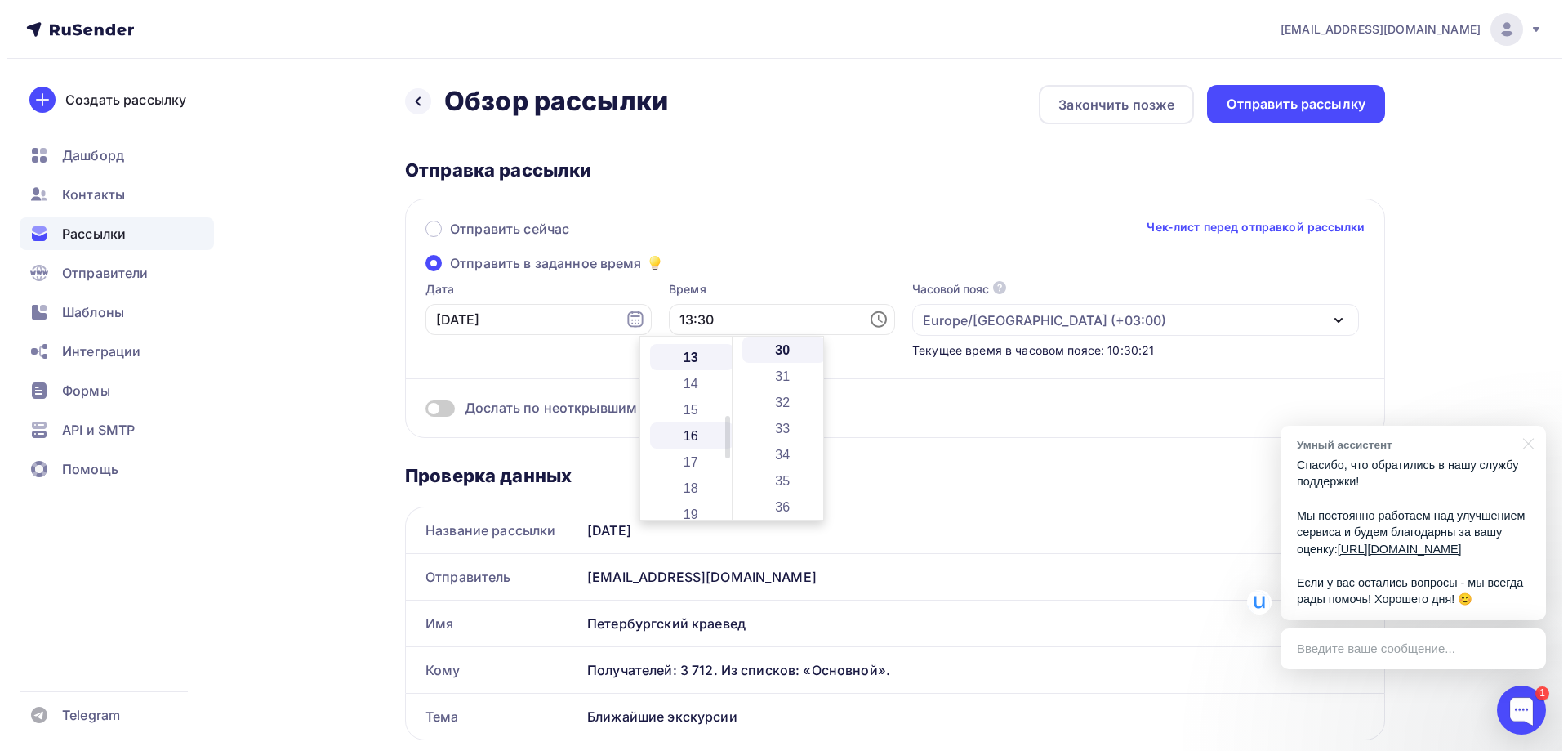
scroll to position [340, 0]
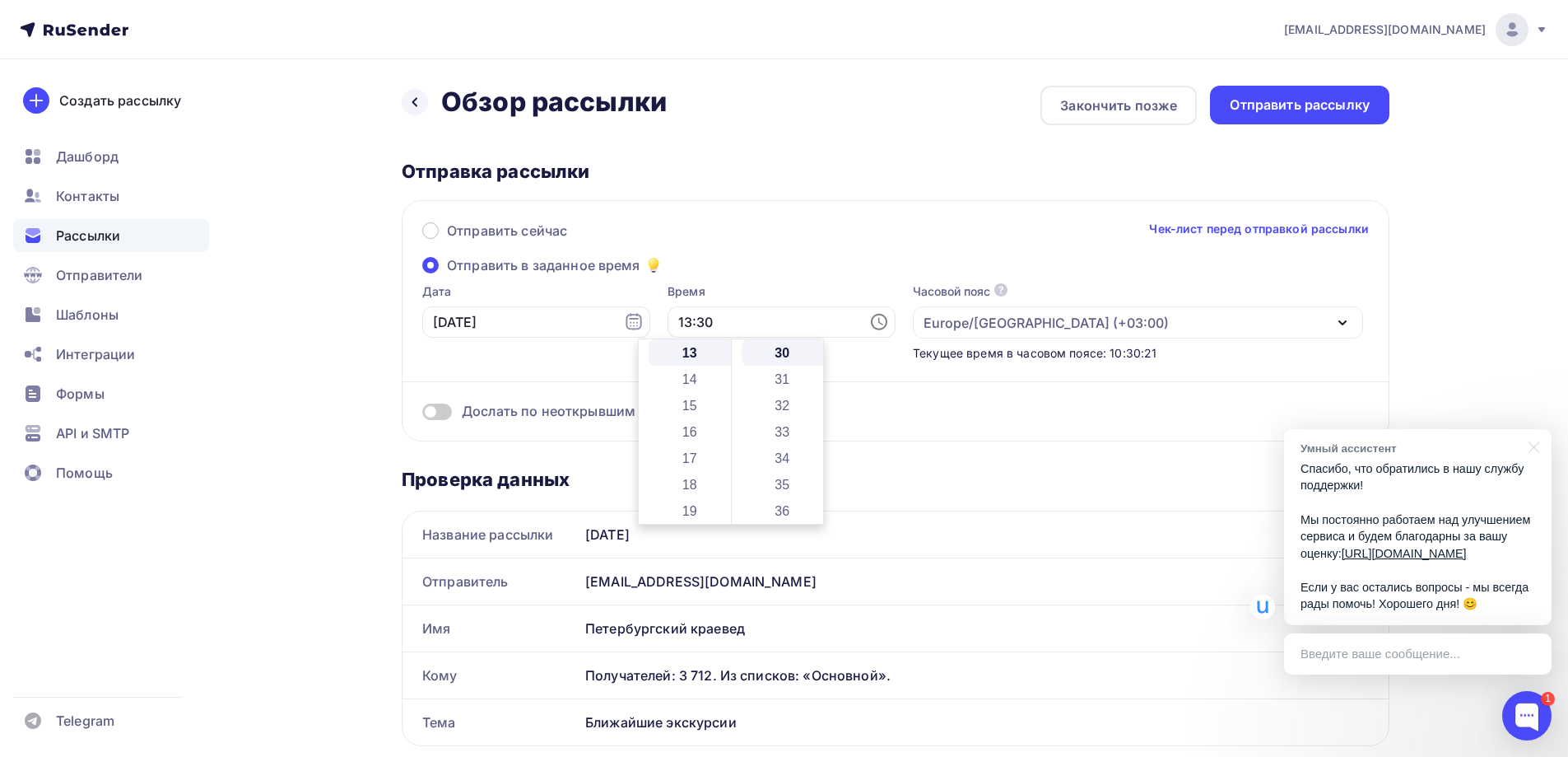
click at [947, 482] on div "Проверка данных" at bounding box center [896, 479] width 987 height 23
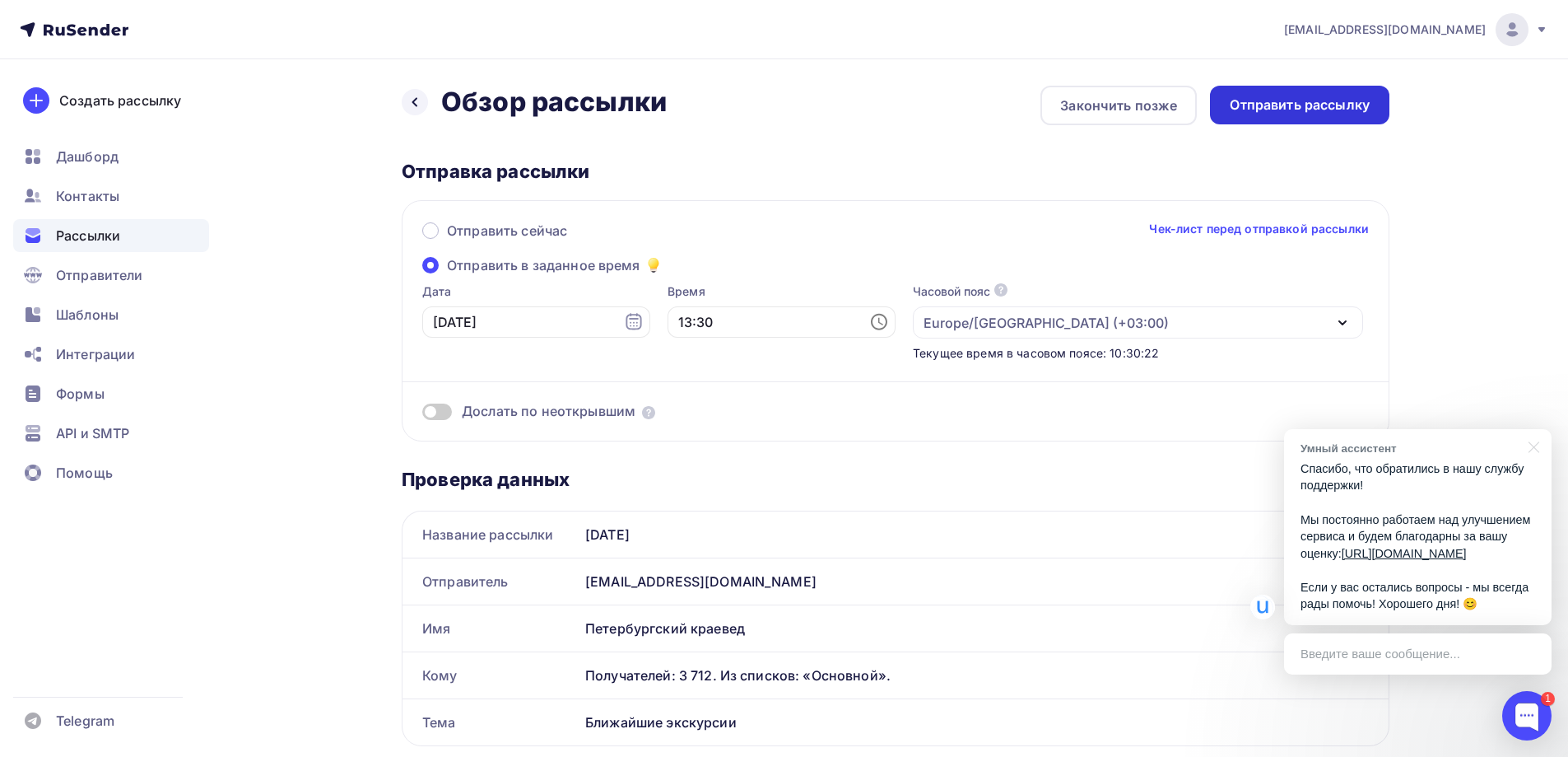
drag, startPoint x: 1307, startPoint y: 70, endPoint x: 1309, endPoint y: 106, distance: 36.1
click at [1309, 123] on div "Отправить рассылку" at bounding box center [1299, 105] width 179 height 39
